Goal: Check status: Check status

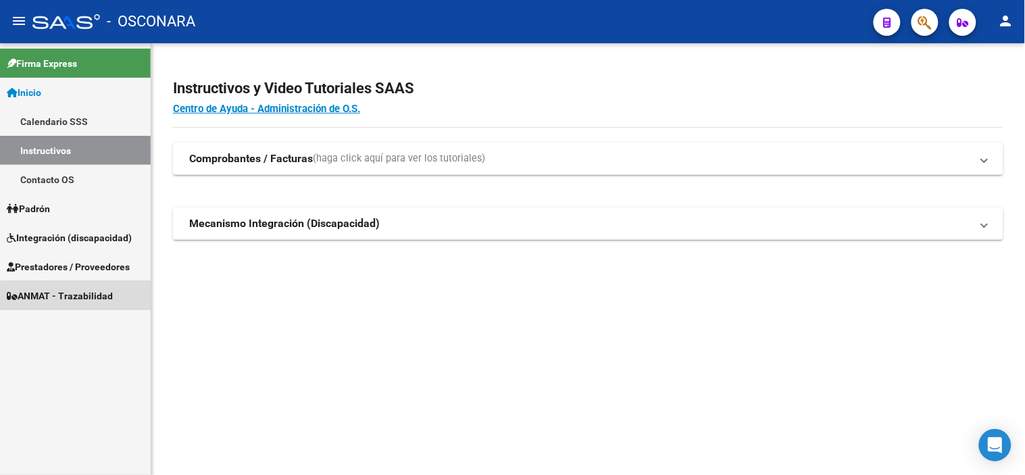
click at [82, 300] on span "ANMAT - Trazabilidad" at bounding box center [60, 296] width 106 height 15
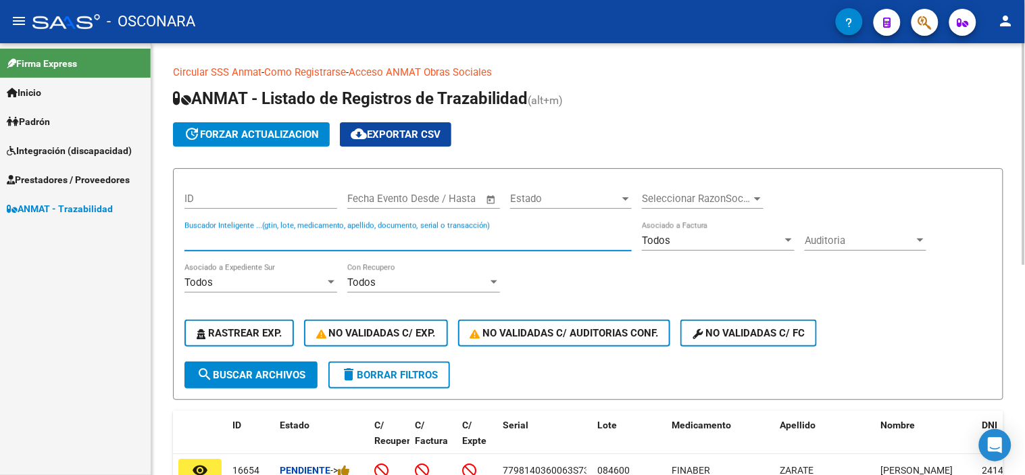
click at [257, 240] on input "Buscador Inteligente ...(gtin, lote, medicamento, apellido, documento, serial o…" at bounding box center [407, 240] width 447 height 12
paste input "6000405493"
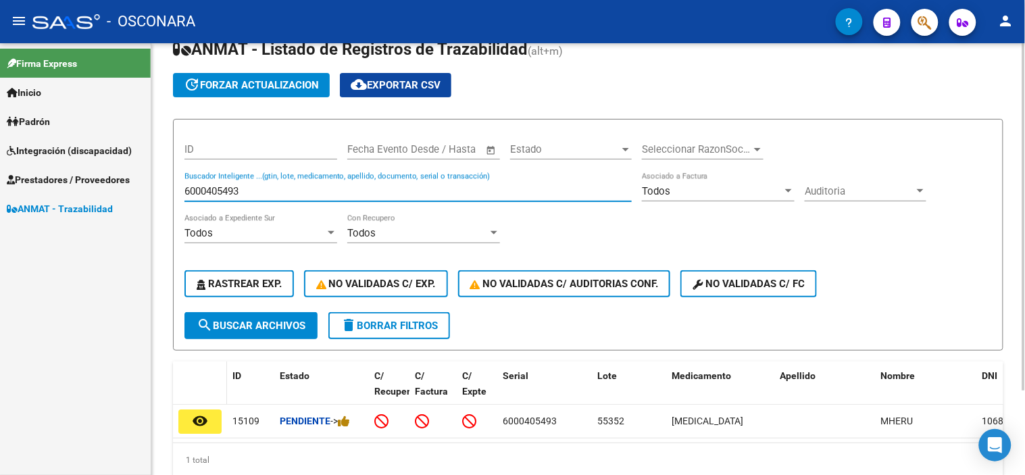
scroll to position [104, 0]
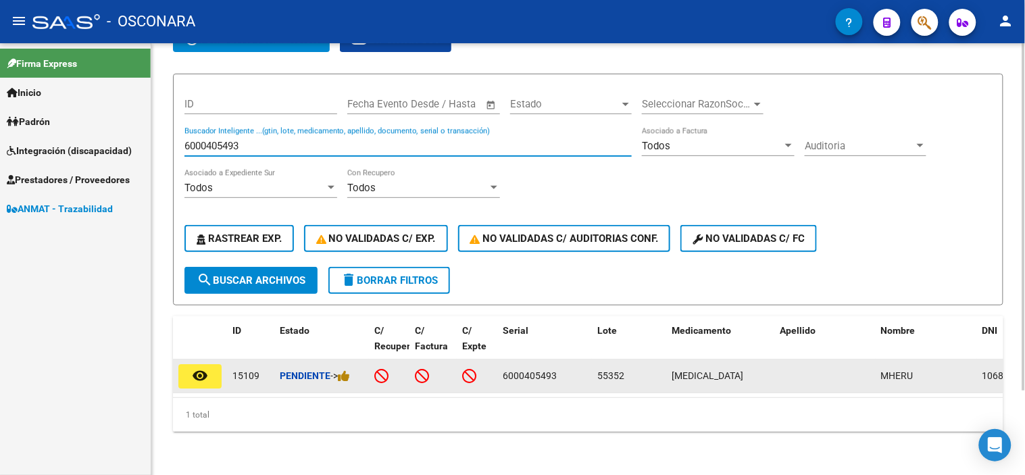
type input "6000405493"
click at [192, 368] on mat-icon "remove_red_eye" at bounding box center [200, 376] width 16 height 16
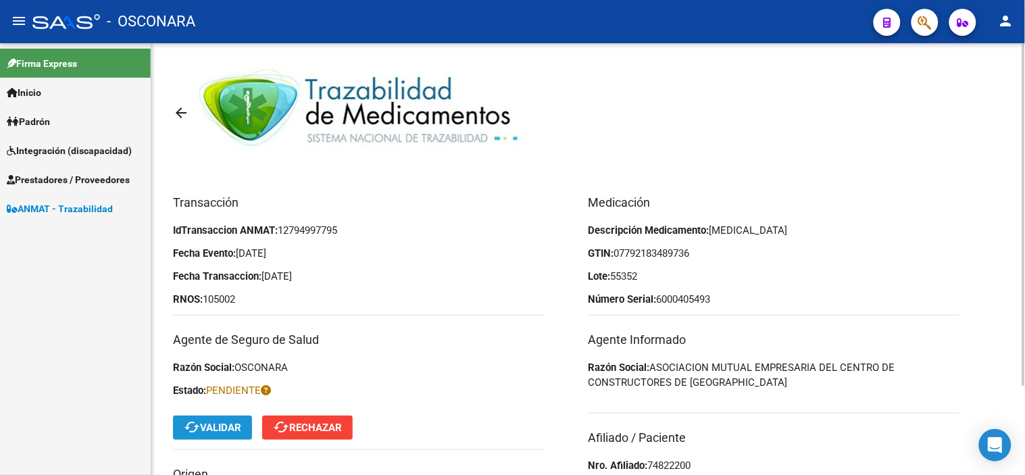
click at [230, 437] on button "cached Validar" at bounding box center [212, 428] width 79 height 24
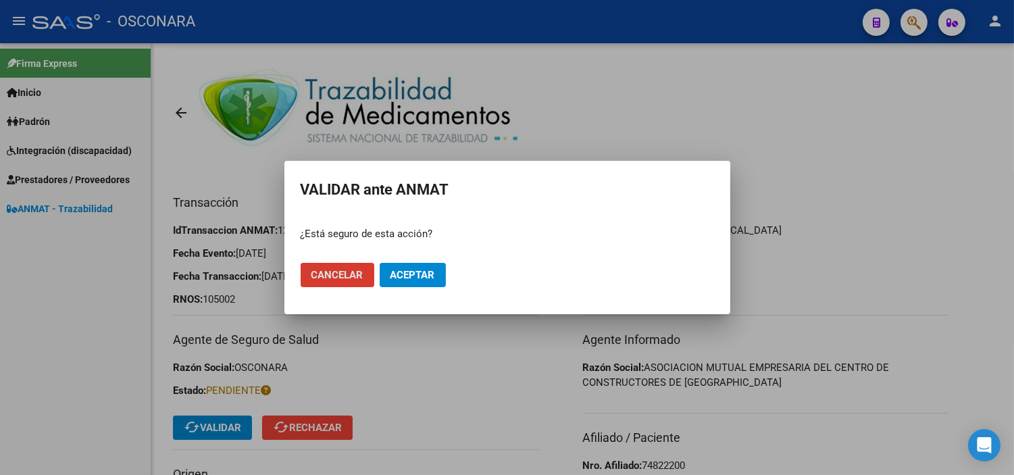
click at [446, 280] on mat-dialog-actions "Cancelar Aceptar" at bounding box center [508, 275] width 414 height 46
click at [435, 275] on button "Aceptar" at bounding box center [413, 275] width 66 height 24
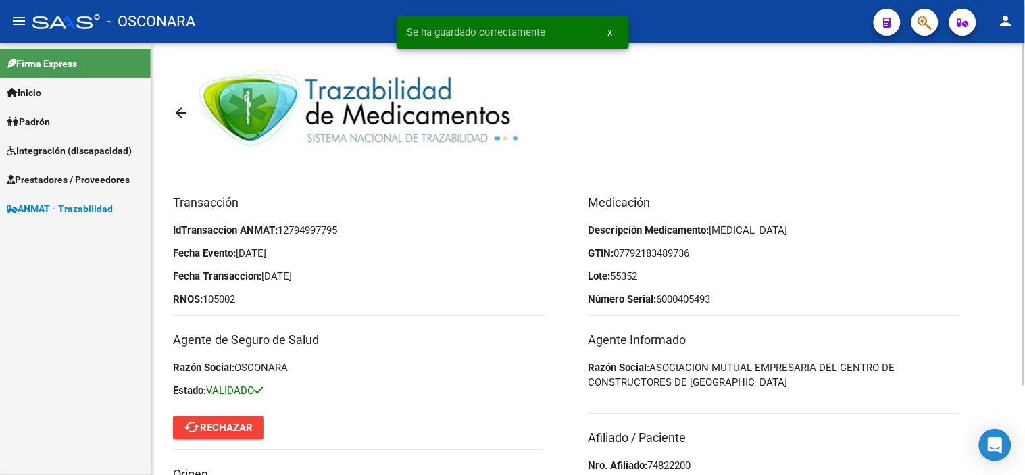
click at [187, 111] on mat-icon "arrow_back" at bounding box center [181, 113] width 16 height 16
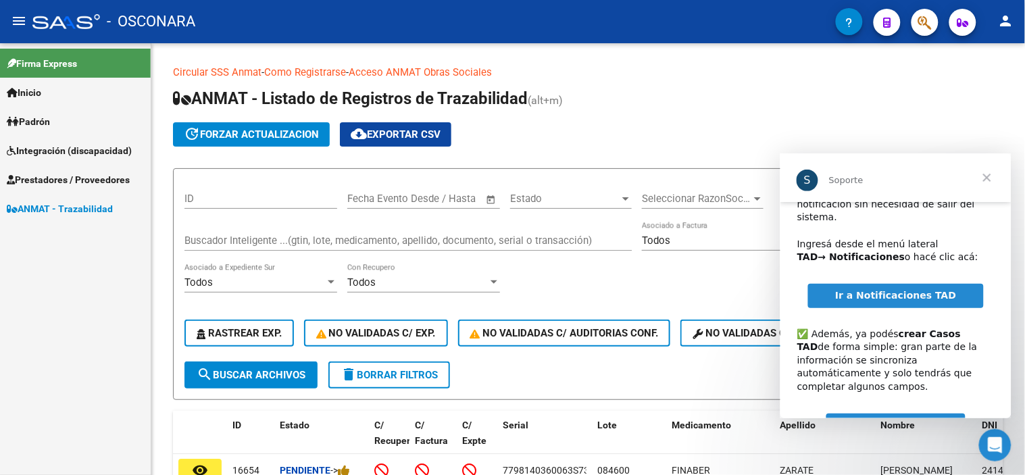
scroll to position [99, 0]
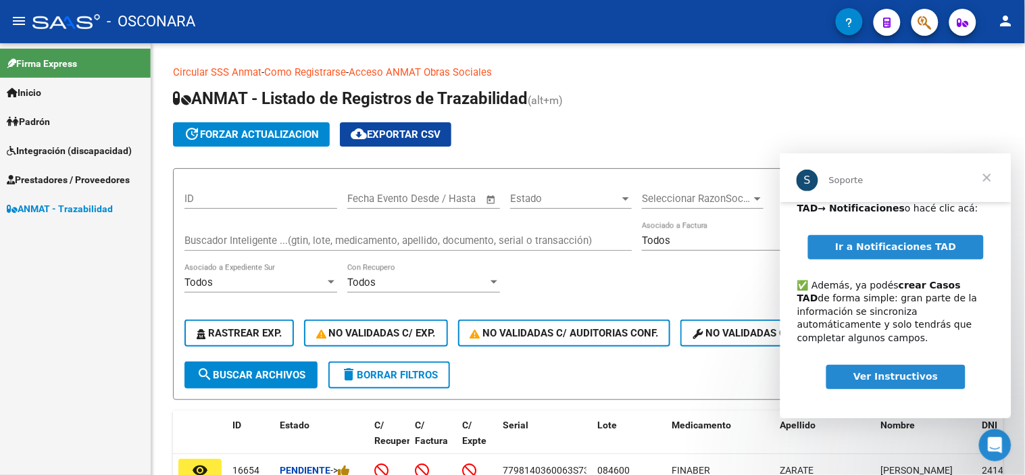
click at [994, 180] on span "Cerrar" at bounding box center [986, 177] width 49 height 49
